Goal: Navigation & Orientation: Find specific page/section

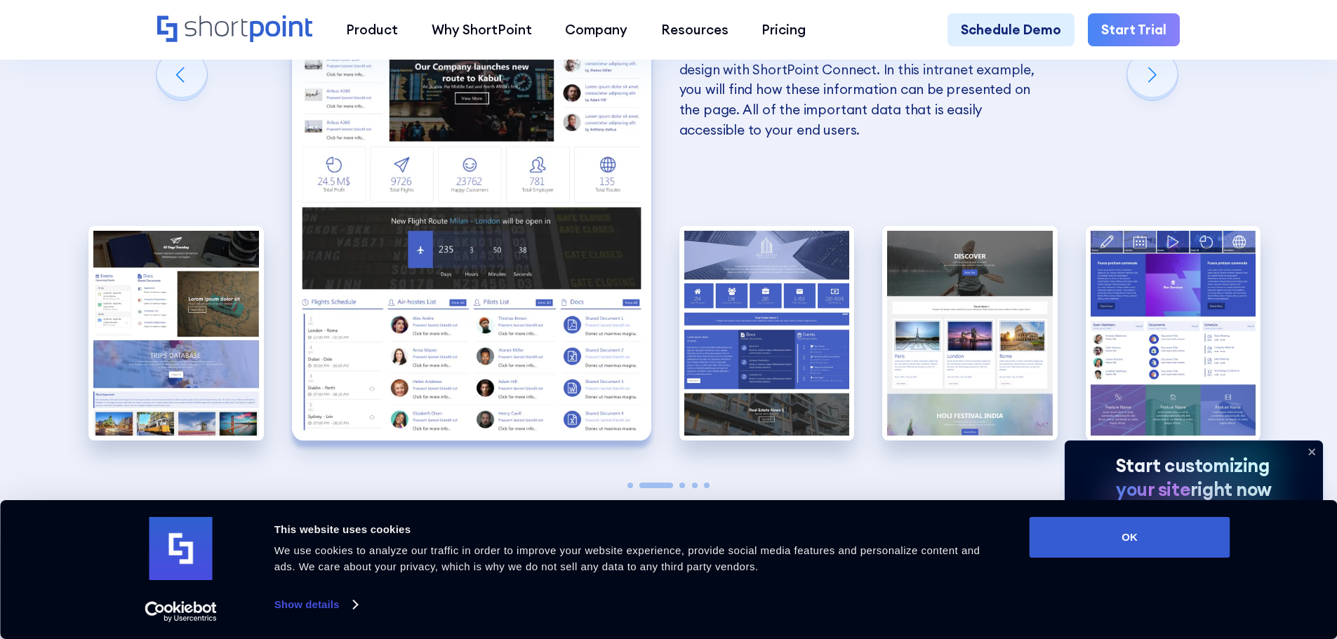
scroll to position [3087, 0]
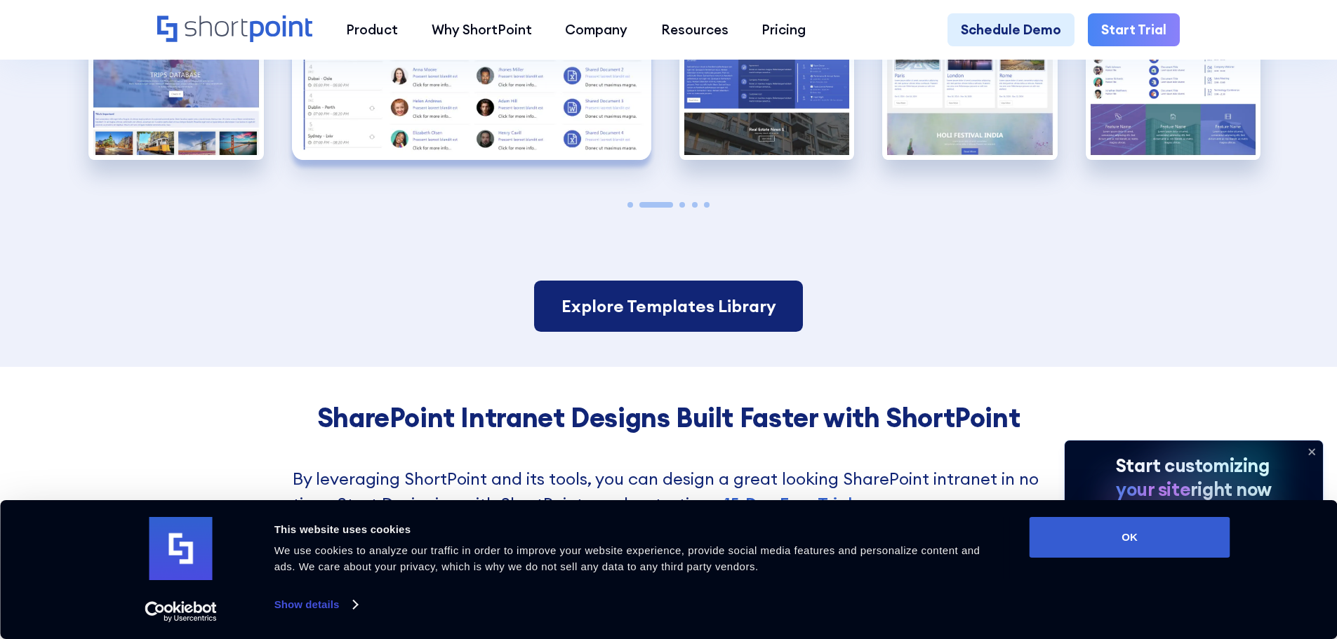
click at [655, 330] on link "Explore Templates Library" at bounding box center [668, 307] width 268 height 52
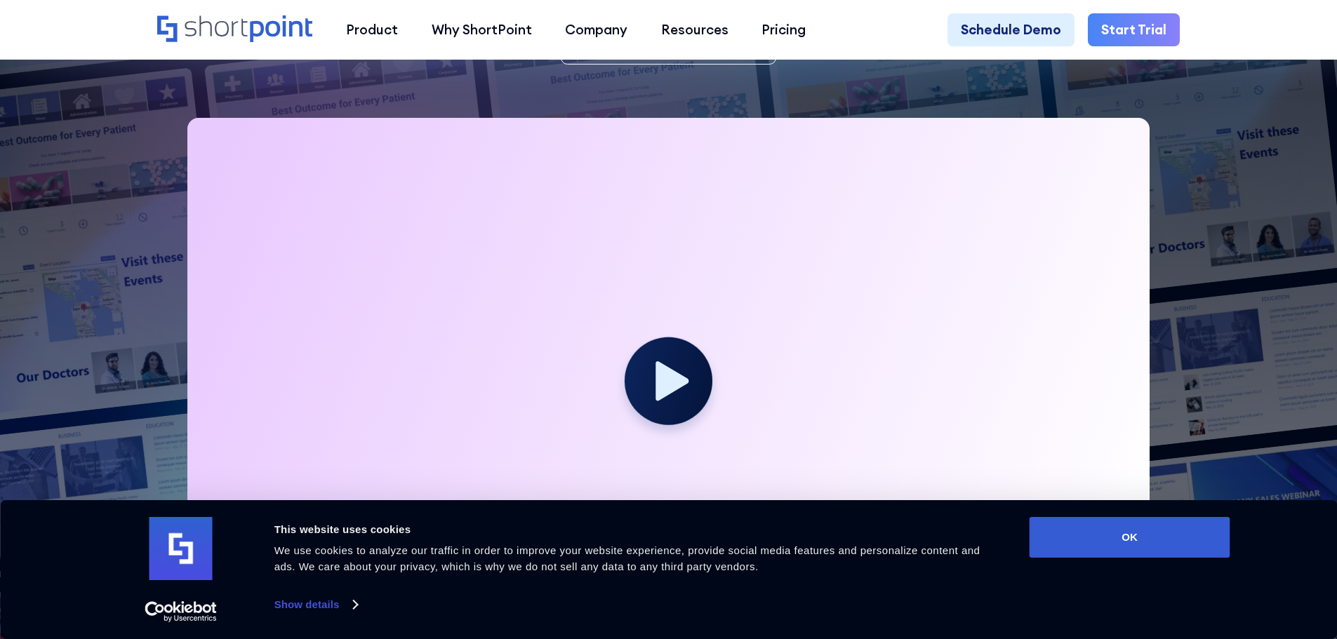
scroll to position [421, 0]
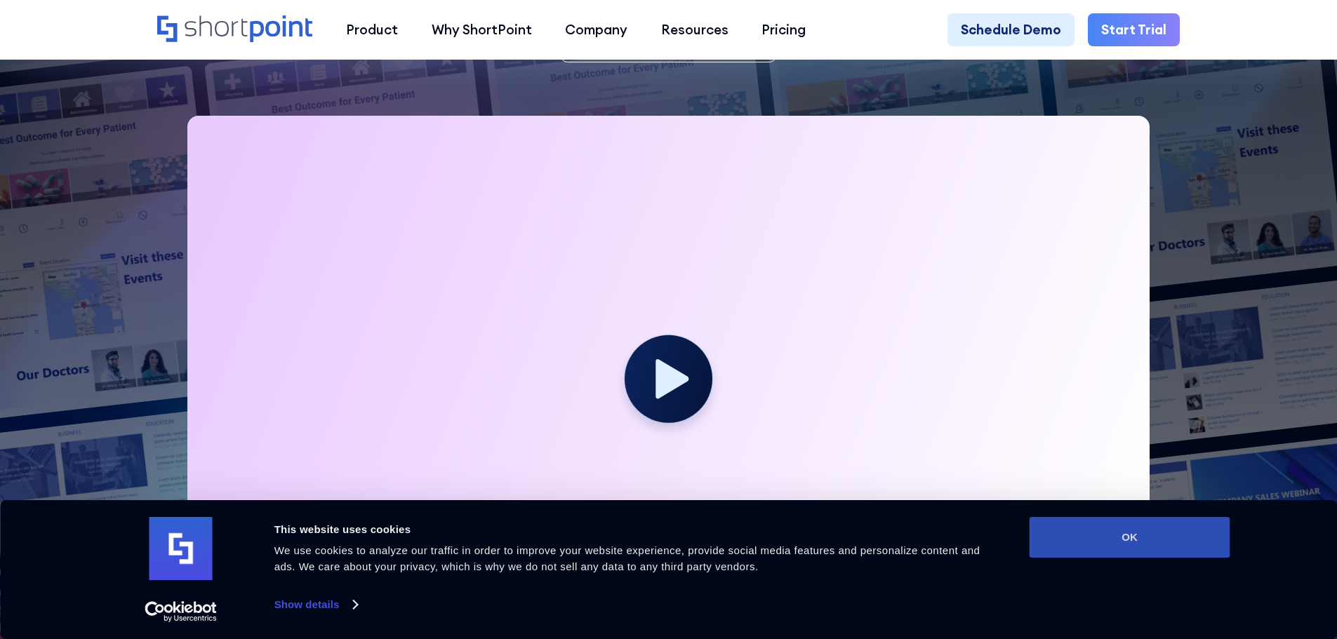
click at [1118, 541] on button "OK" at bounding box center [1129, 537] width 201 height 41
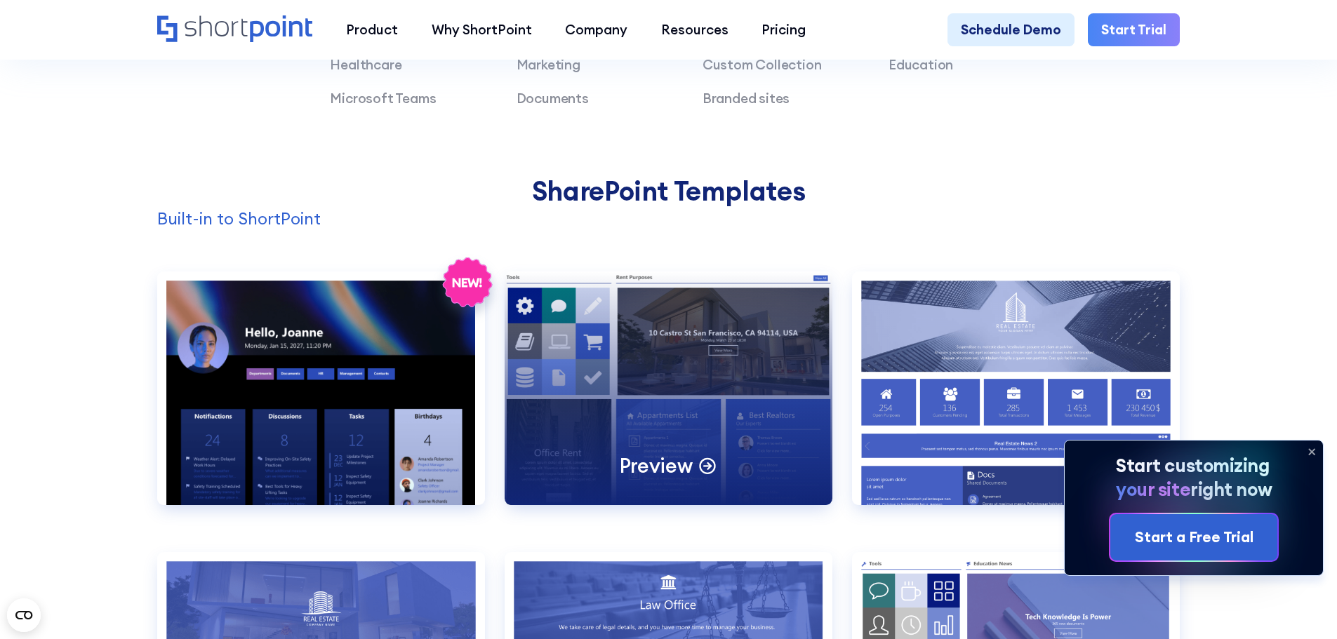
scroll to position [1333, 0]
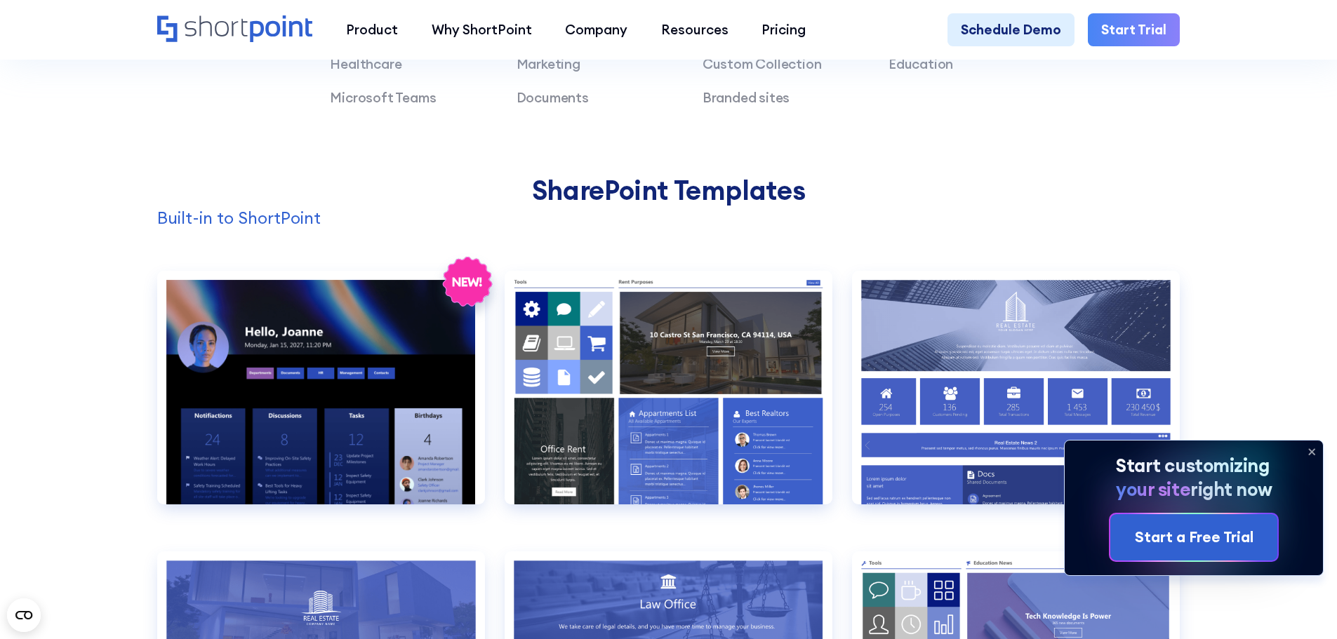
click at [1309, 453] on icon at bounding box center [1312, 452] width 6 height 6
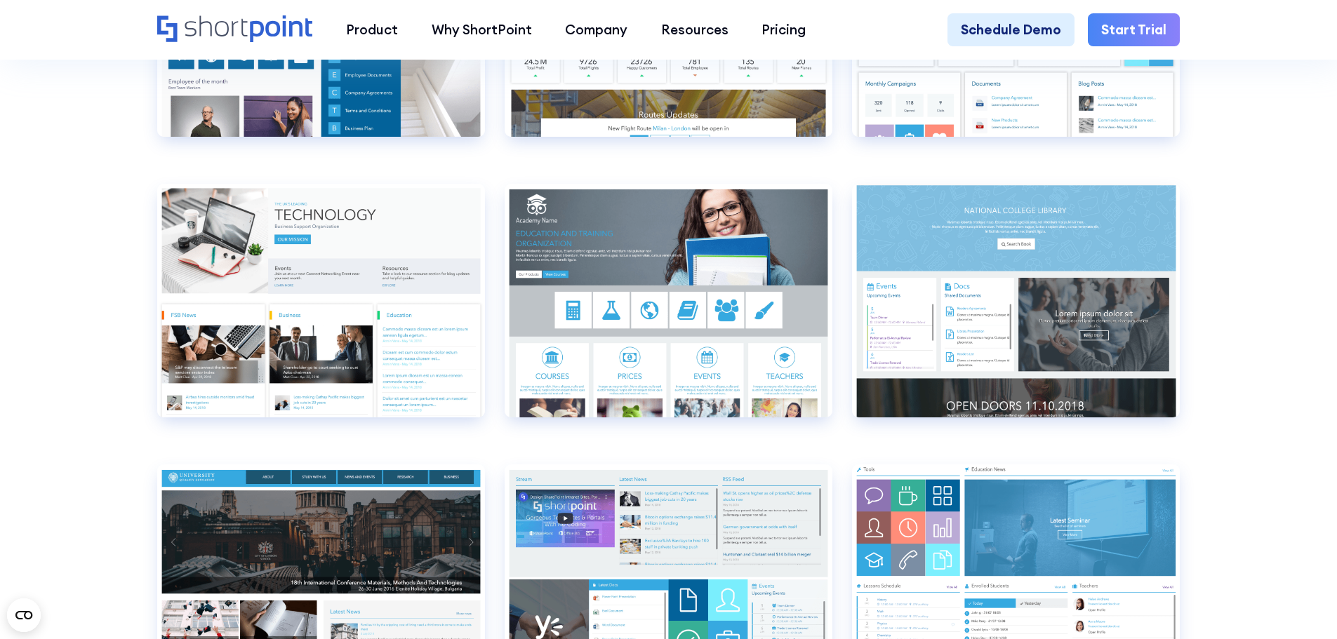
scroll to position [6315, 0]
